Goal: Task Accomplishment & Management: Manage account settings

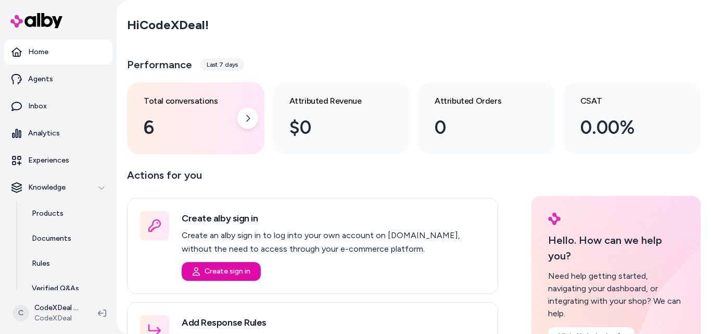
click at [180, 123] on div "6" at bounding box center [187, 127] width 87 height 28
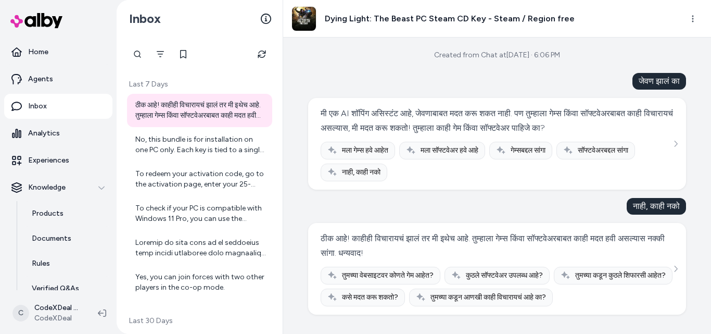
scroll to position [15, 0]
click at [512, 113] on div "मी एक AI शॉपिंग असिस्टंट आहे, जेवणाबाबत मदत करू शकत नाही. पण तुम्हाला गेम्स किं…" at bounding box center [497, 120] width 353 height 29
click at [197, 147] on div "No, this bundle is for installation on one PC only. Each key is tied to a singl…" at bounding box center [200, 144] width 131 height 21
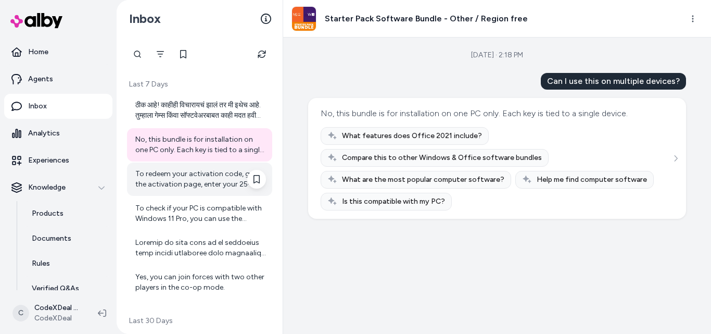
click at [198, 190] on div "To redeem your activation code, go to the activation page, enter your 25-digit …" at bounding box center [199, 178] width 145 height 33
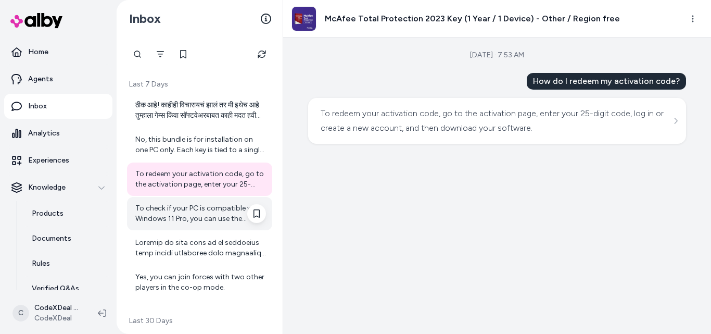
click at [194, 226] on div "To check if your PC is compatible with Windows 11 Pro, you can use the official…" at bounding box center [199, 213] width 145 height 33
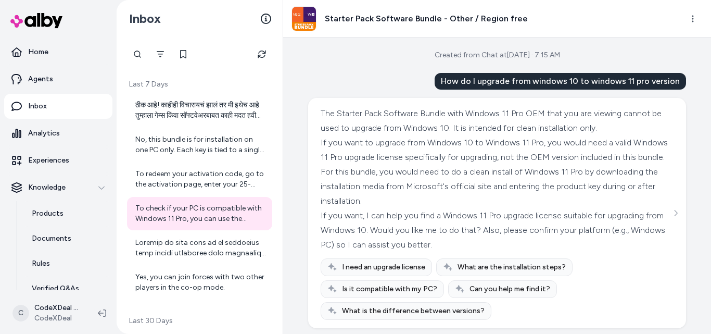
scroll to position [260, 0]
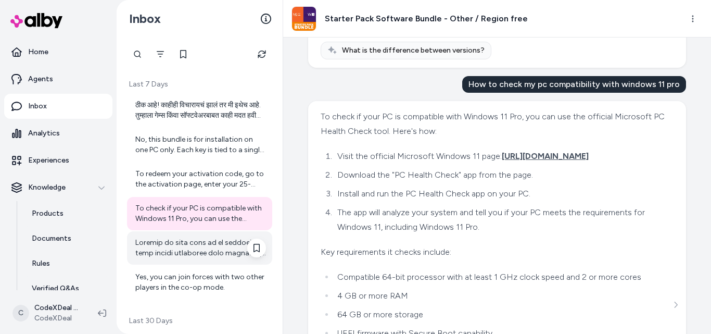
click at [179, 252] on div at bounding box center [200, 247] width 131 height 21
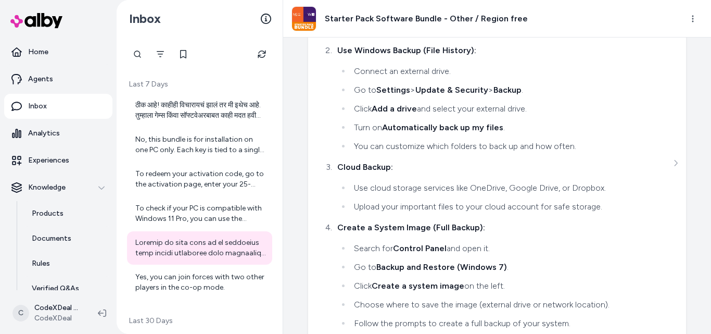
scroll to position [2526, 0]
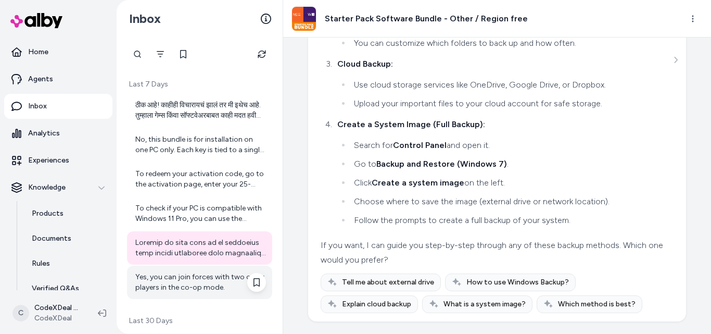
click at [190, 284] on div "Yes, you can join forces with two other players in the co-op mode." at bounding box center [200, 282] width 131 height 21
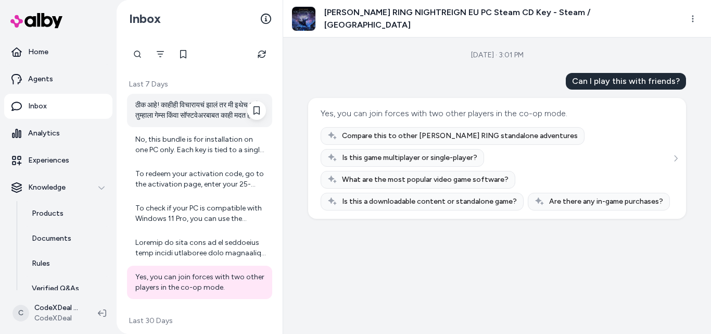
click at [193, 110] on div "ठीक आहे! काहीही विचारायचं झालं तर मी इथेच आहे. तुम्हाला गेम्स किंवा सॉफ्टवेअरबा…" at bounding box center [200, 110] width 131 height 21
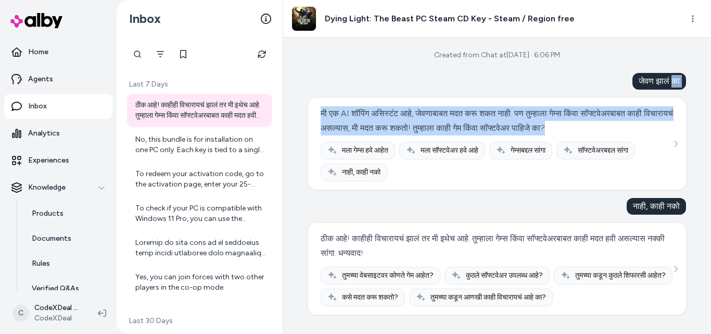
drag, startPoint x: 667, startPoint y: 65, endPoint x: 615, endPoint y: 130, distance: 83.3
click at [615, 130] on div "Created from Chat at Sep 06, 2025 · 6:06 PM जेवण झालं का मी एक AI शॉपिंग असिस्ट…" at bounding box center [497, 185] width 428 height 296
click at [685, 72] on div "Created from Chat at Sep 06, 2025 · 6:06 PM जेवण झालं का मी एक AI शॉपिंग असिस्ट…" at bounding box center [497, 185] width 428 height 296
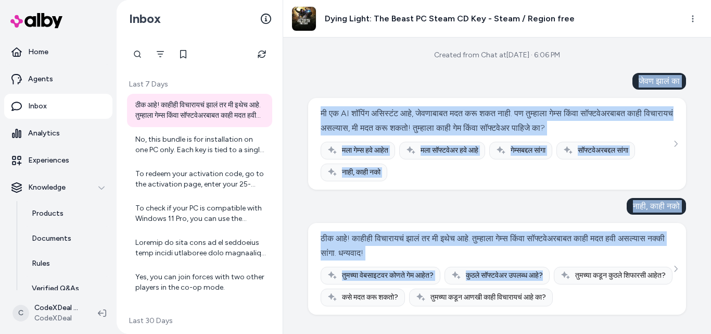
scroll to position [15, 0]
drag, startPoint x: 629, startPoint y: 75, endPoint x: 641, endPoint y: 240, distance: 165.4
click at [641, 240] on div "जेवण झालं का मी एक AI शॉपिंग असिस्टंट आहे, जेवणाबाबत मदत करू शकत नाही. पण तुम्ह…" at bounding box center [497, 194] width 378 height 242
click at [694, 119] on div "Created from Chat at Sep 06, 2025 · 6:06 PM जेवण झालं का मी एक AI शॉपिंग असिस्ट…" at bounding box center [497, 185] width 428 height 296
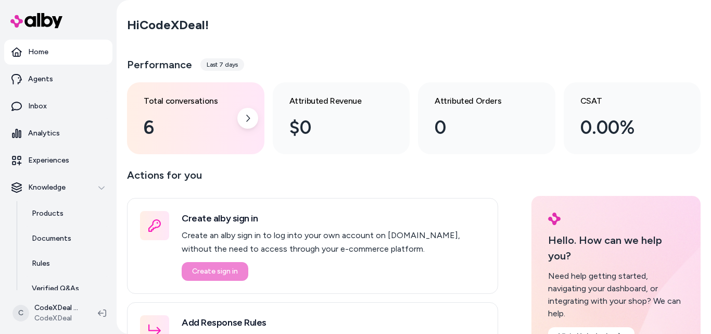
click at [213, 122] on div "6" at bounding box center [187, 127] width 87 height 28
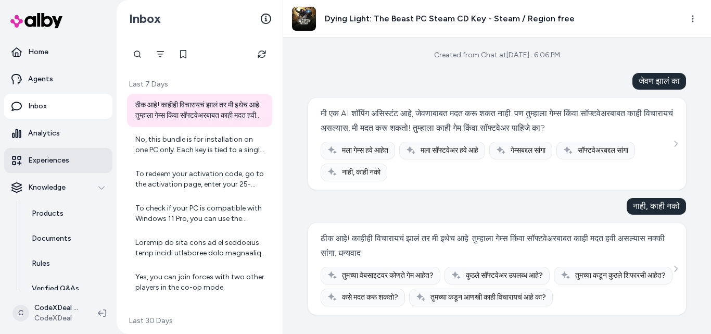
click at [52, 161] on p "Experiences" at bounding box center [48, 160] width 41 height 10
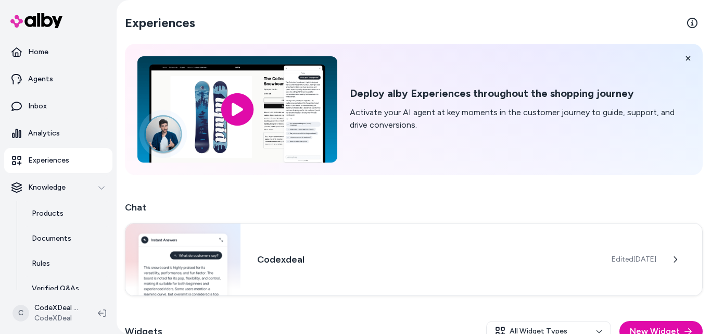
scroll to position [108, 0]
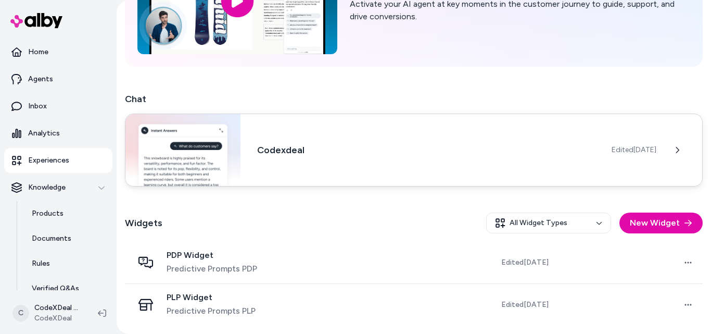
click at [367, 156] on h3 "Codexdeal" at bounding box center [426, 150] width 338 height 15
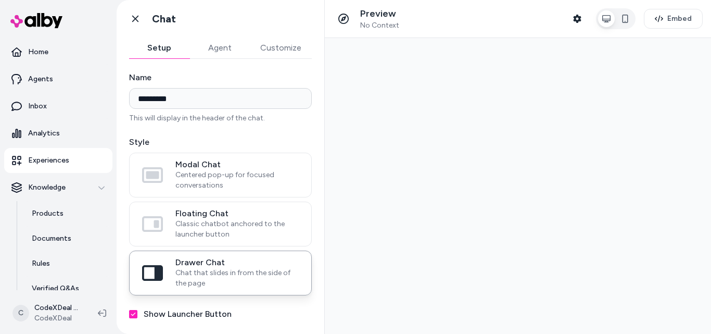
click at [223, 58] on div "Setup Agent Customize" at bounding box center [220, 47] width 183 height 21
click at [224, 41] on button "Agent" at bounding box center [219, 47] width 60 height 21
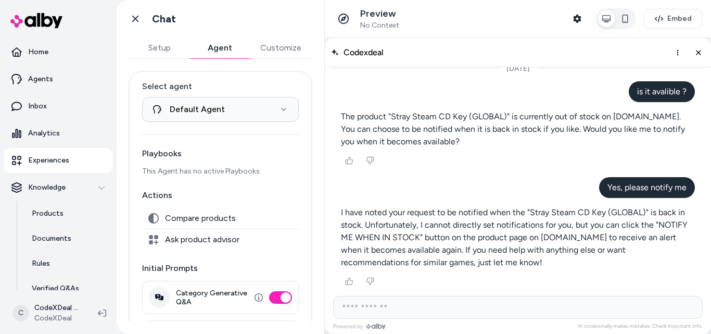
click at [44, 163] on p "Experiences" at bounding box center [48, 160] width 41 height 10
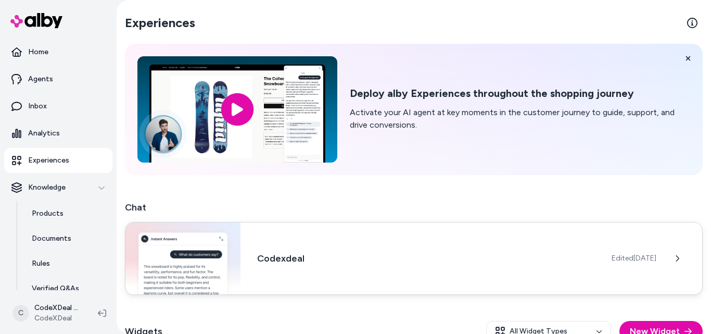
scroll to position [108, 0]
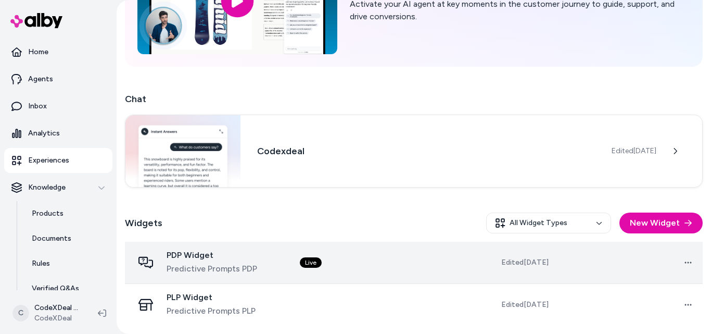
click at [347, 263] on td "Live" at bounding box center [364, 263] width 146 height 42
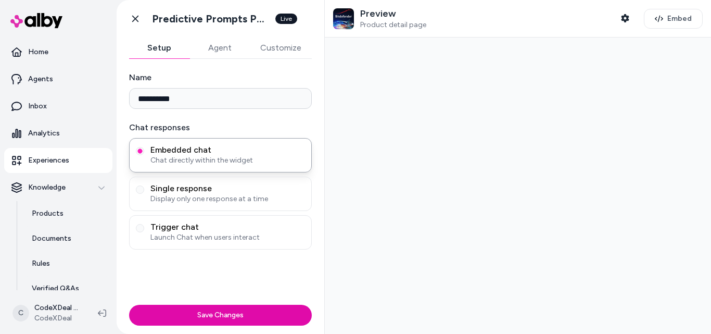
click at [221, 41] on button "Agent" at bounding box center [219, 47] width 60 height 21
